Goal: Navigation & Orientation: Find specific page/section

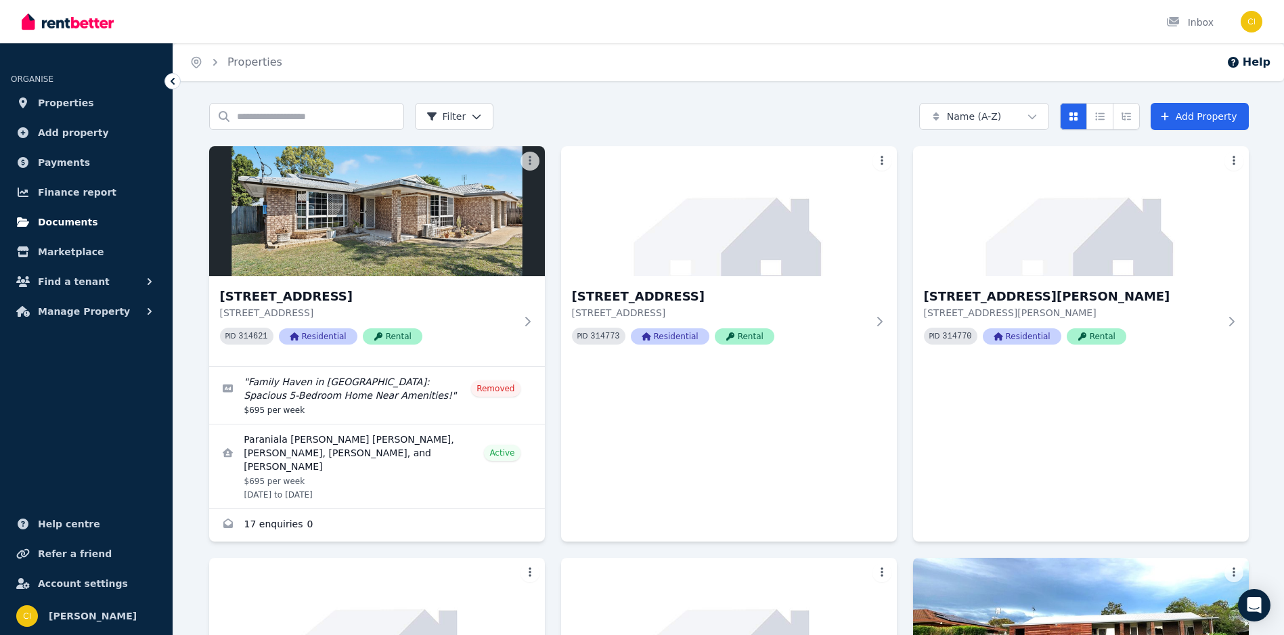
click at [73, 222] on span "Documents" at bounding box center [68, 222] width 60 height 16
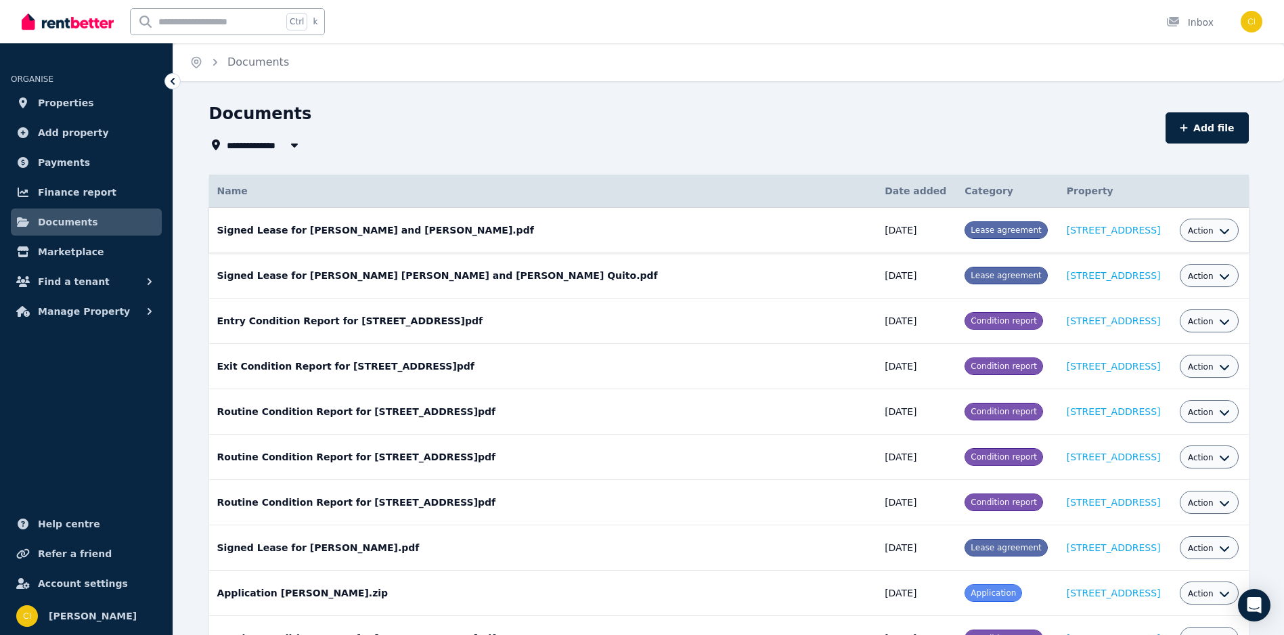
click at [1219, 228] on icon "button" at bounding box center [1224, 230] width 11 height 11
click at [50, 99] on span "Properties" at bounding box center [66, 103] width 56 height 16
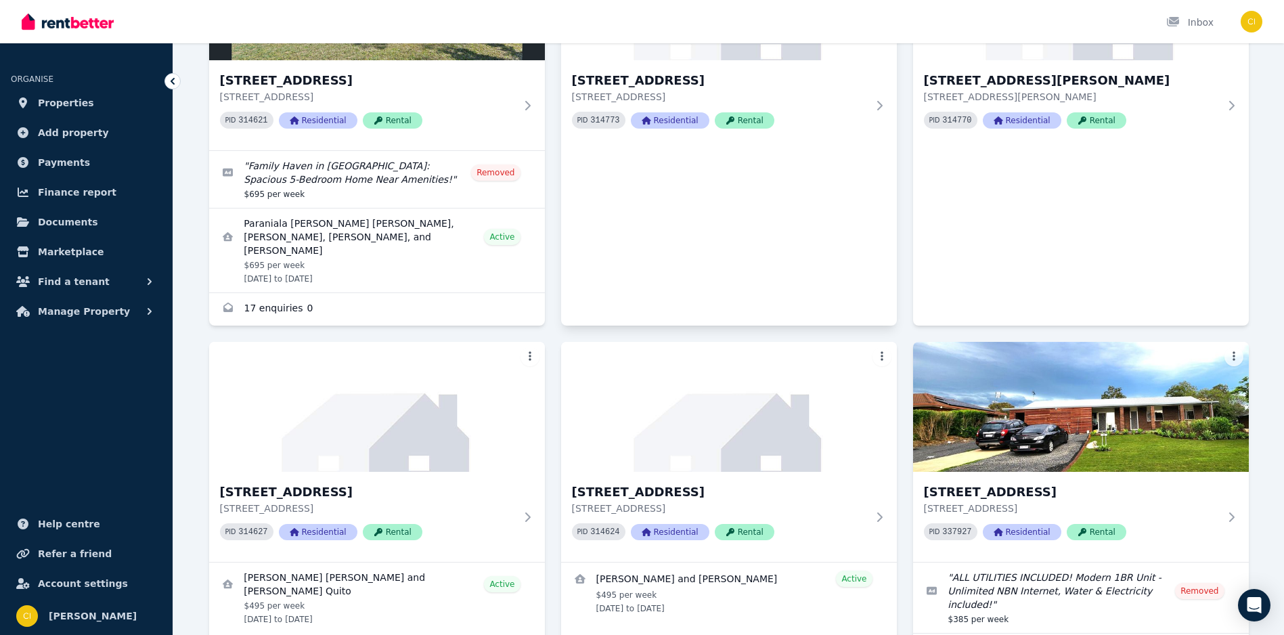
scroll to position [338, 0]
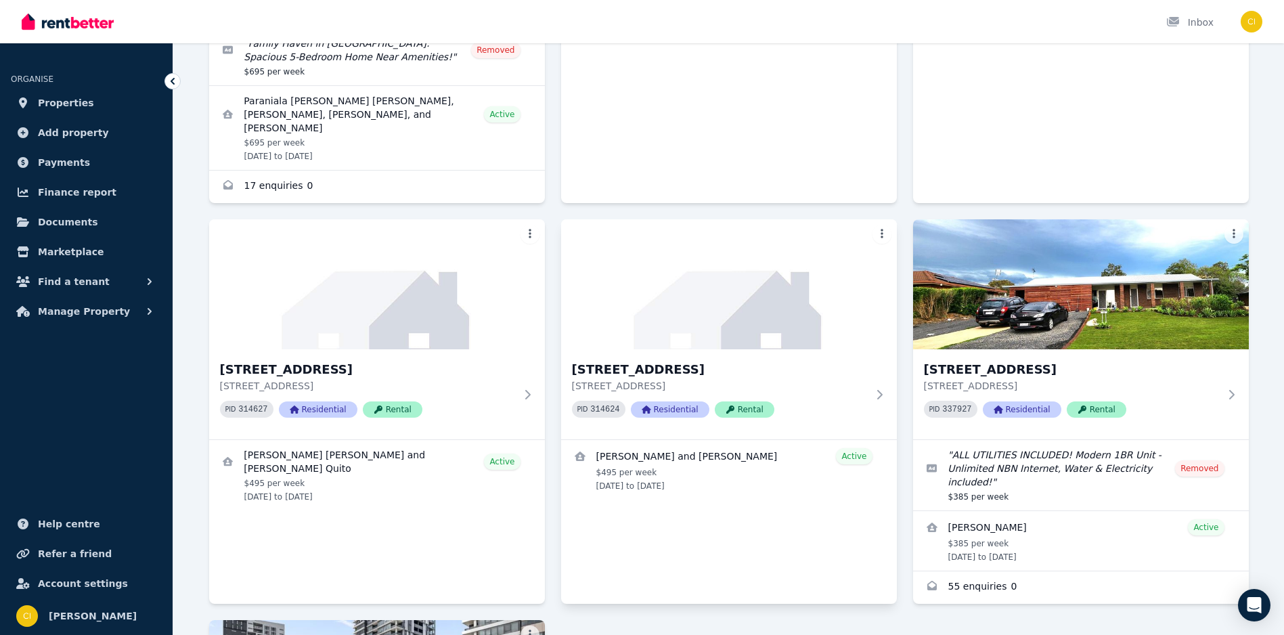
click at [695, 533] on div "[STREET_ADDRESS][GEOGRAPHIC_DATA][STREET_ADDRESS] PID 314624 Residential Rental…" at bounding box center [729, 411] width 336 height 384
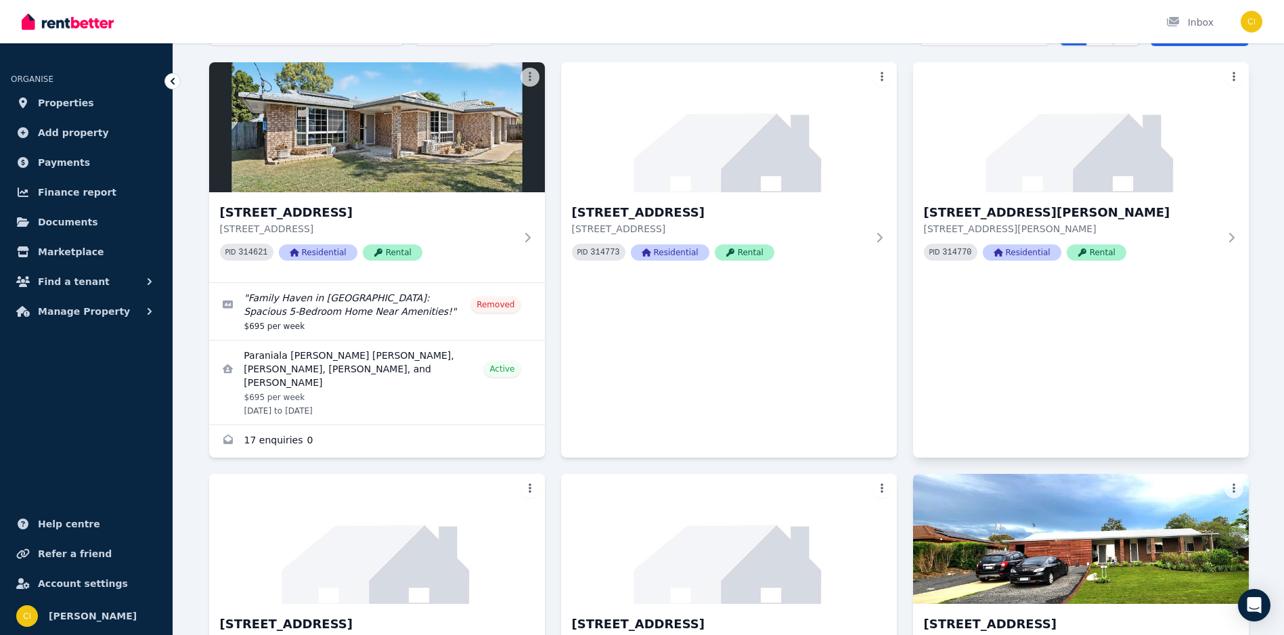
scroll to position [0, 0]
